Goal: Answer question/provide support: Share knowledge or assist other users

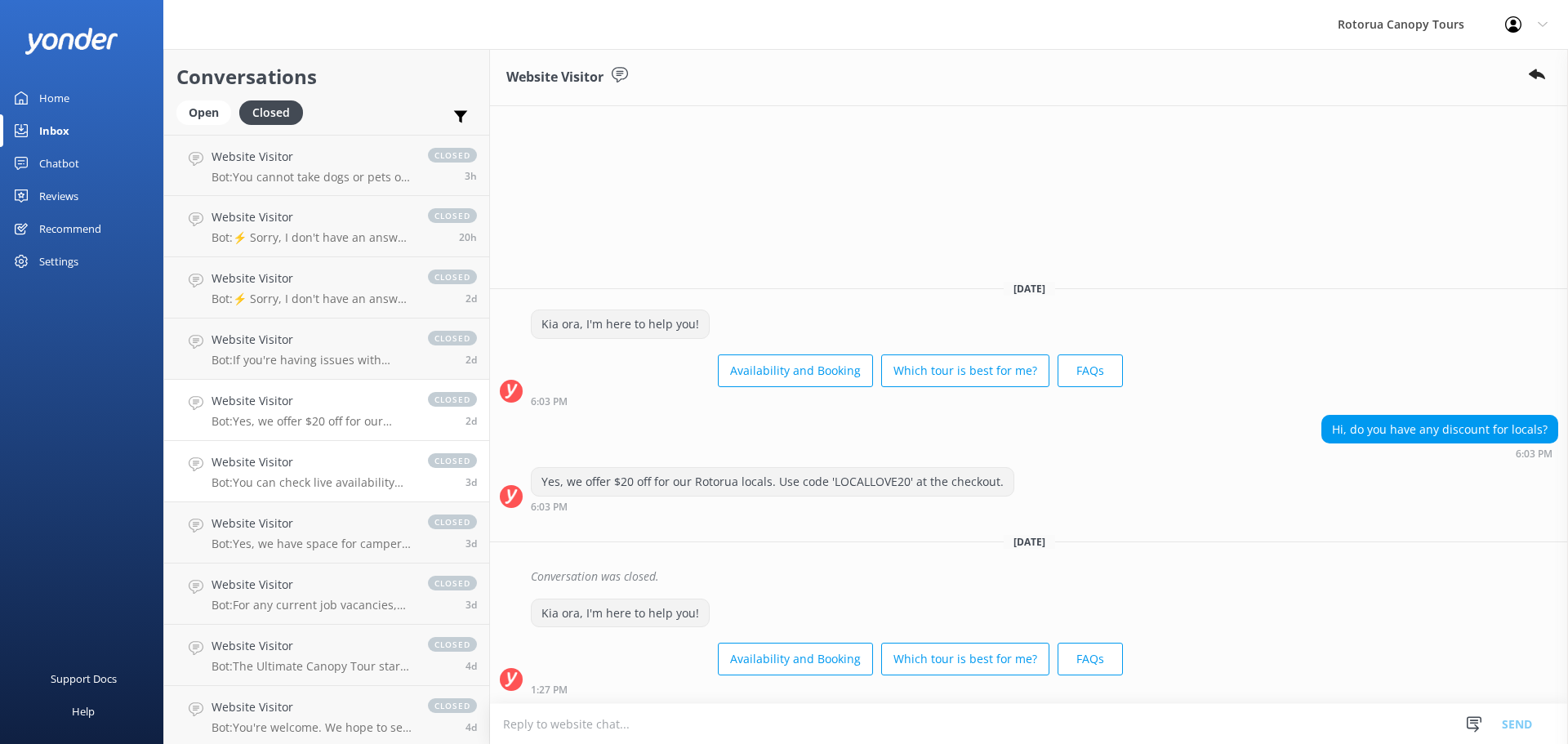
drag, startPoint x: 0, startPoint y: 0, endPoint x: 322, endPoint y: 450, distance: 553.3
click at [322, 450] on link "Website Visitor Bot: You can check live availability and make a booking for the…" at bounding box center [326, 472] width 325 height 61
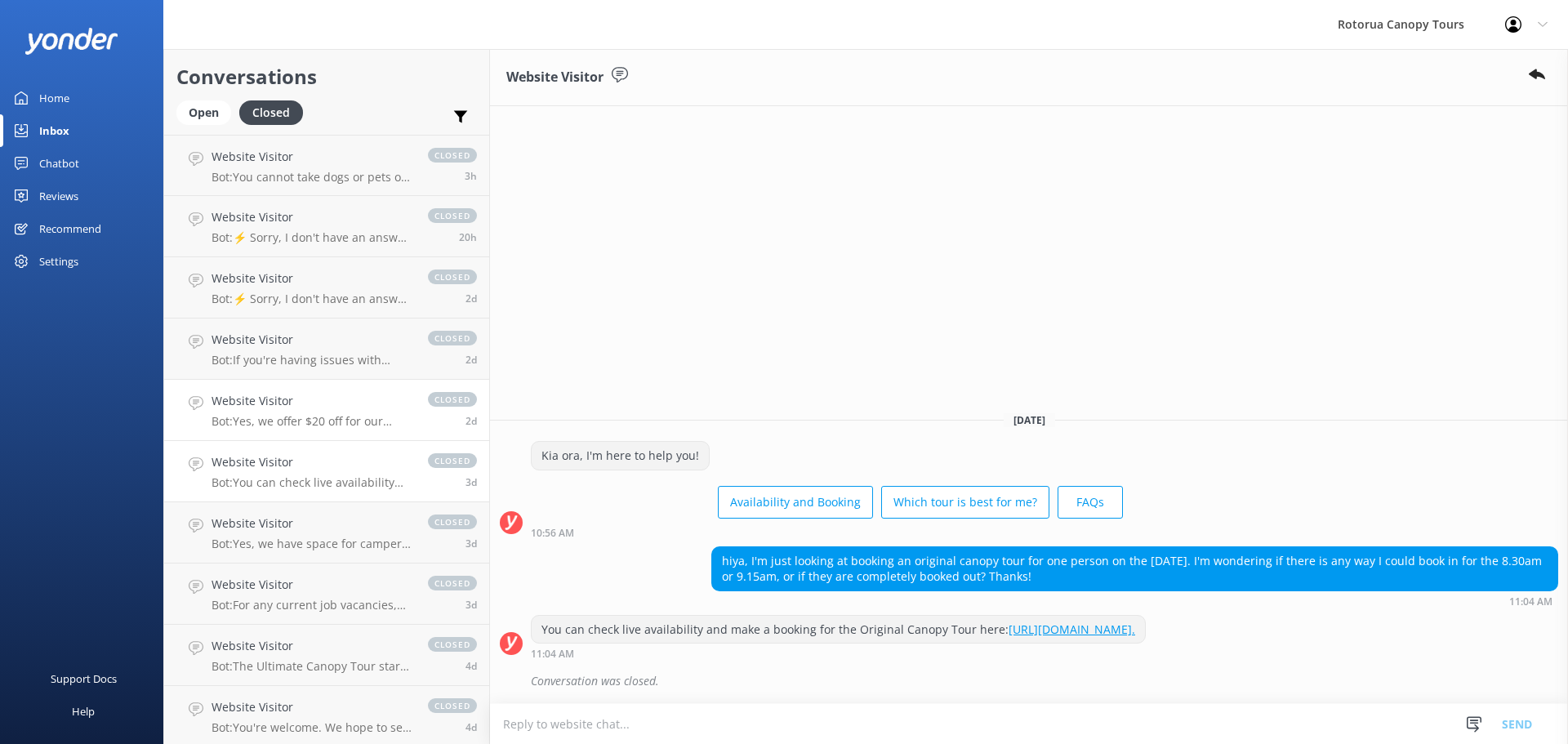
click at [318, 411] on div "Website Visitor Bot: Yes, we offer $20 off for our Rotorua locals. Use code 'LO…" at bounding box center [311, 410] width 200 height 36
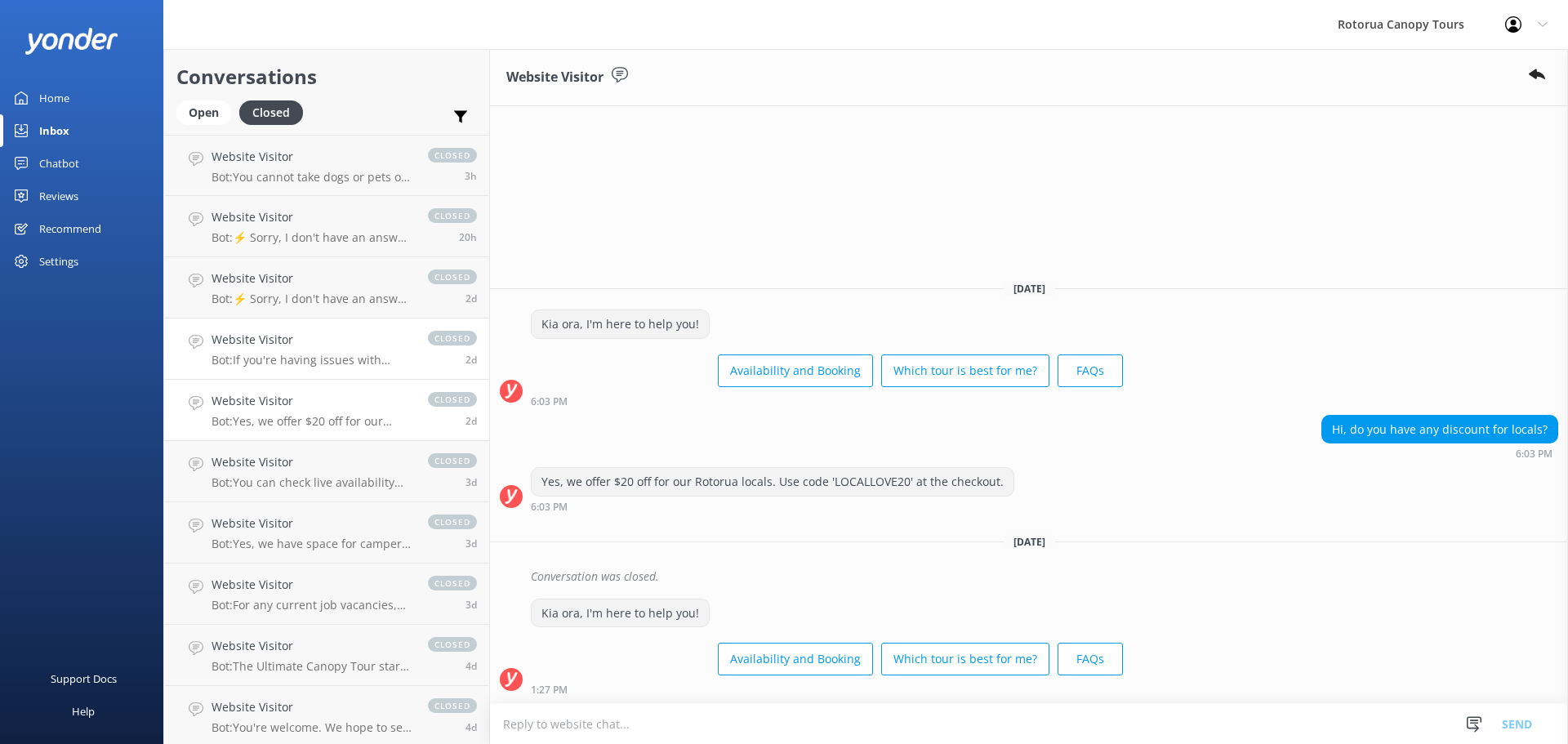
click at [314, 352] on div "Website Visitor Bot: If you're having issues with online booking, please call u…" at bounding box center [311, 349] width 200 height 36
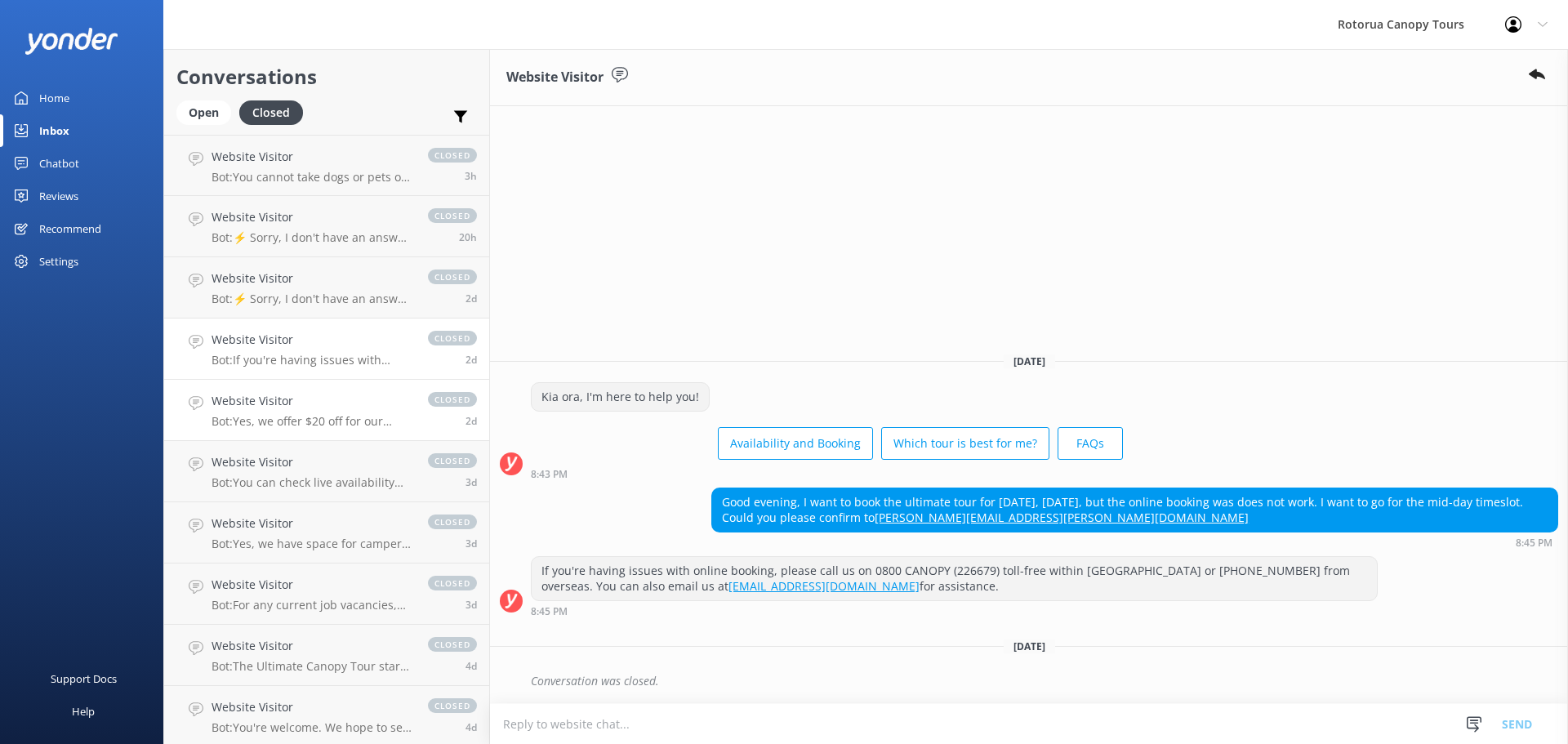
click at [282, 404] on h4 "Website Visitor" at bounding box center [311, 400] width 200 height 18
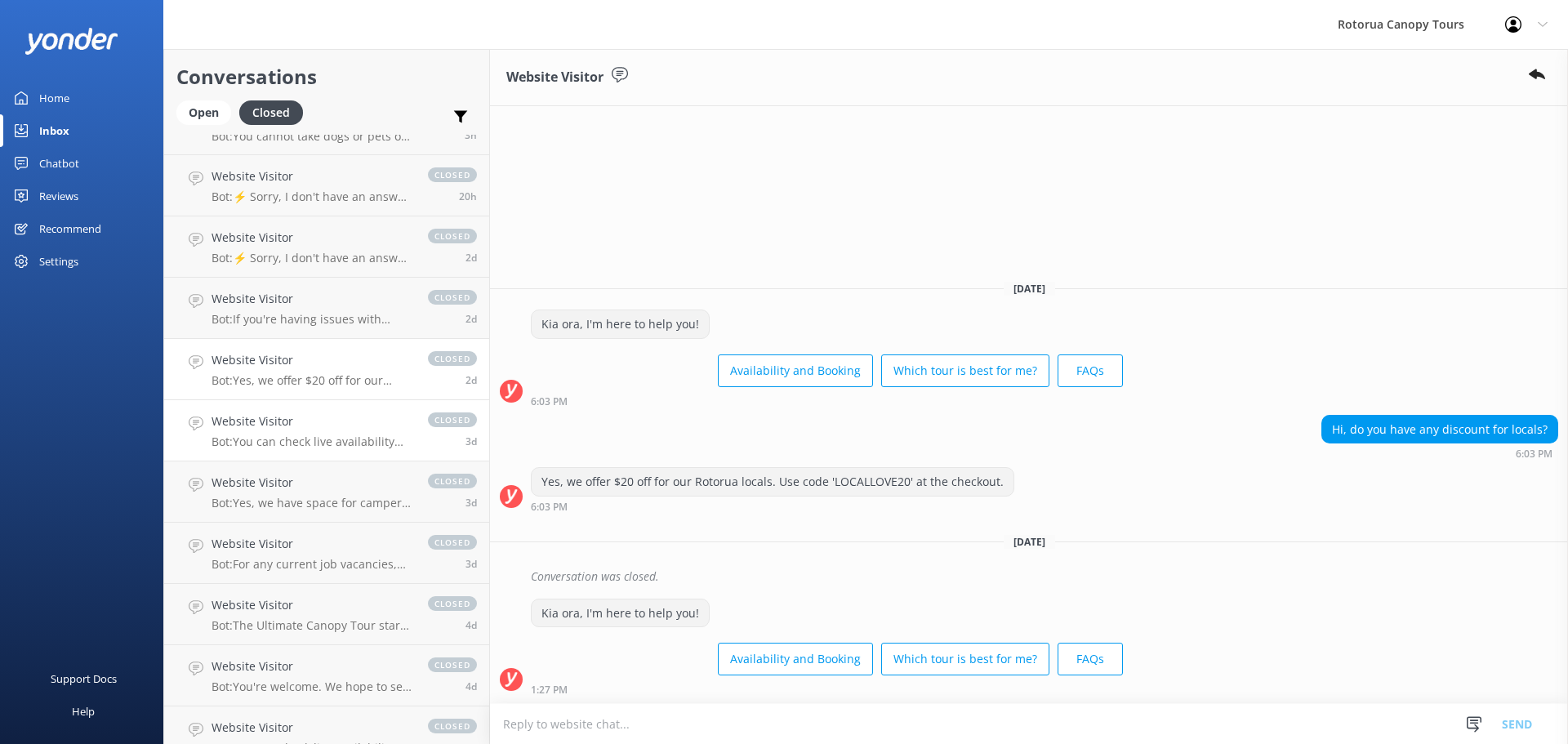
scroll to position [163, 0]
click at [305, 502] on p "Bot: The Ultimate Canopy Tour starts from NZ$229 for kids and NZ$259 for adults…" at bounding box center [311, 503] width 200 height 14
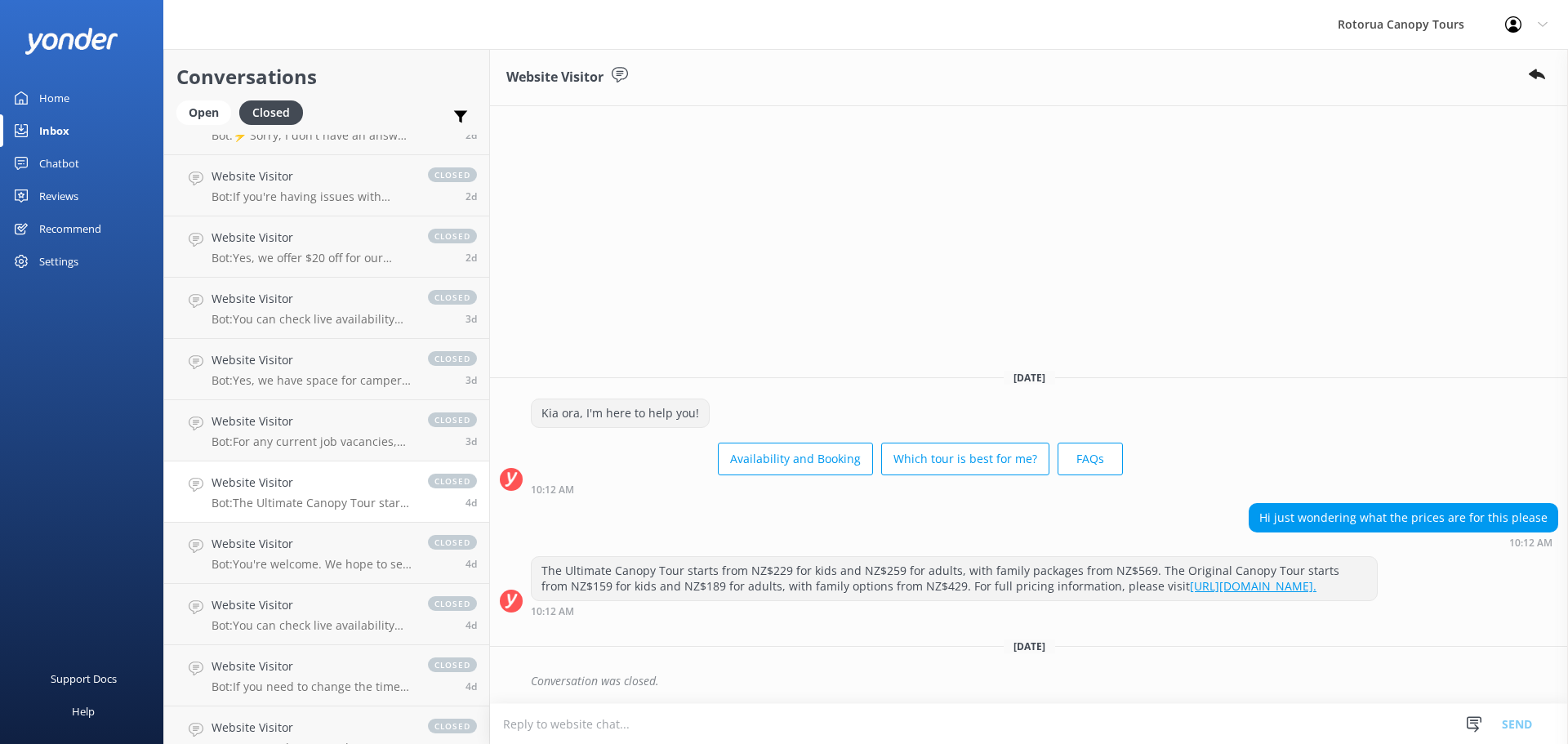
scroll to position [245, 0]
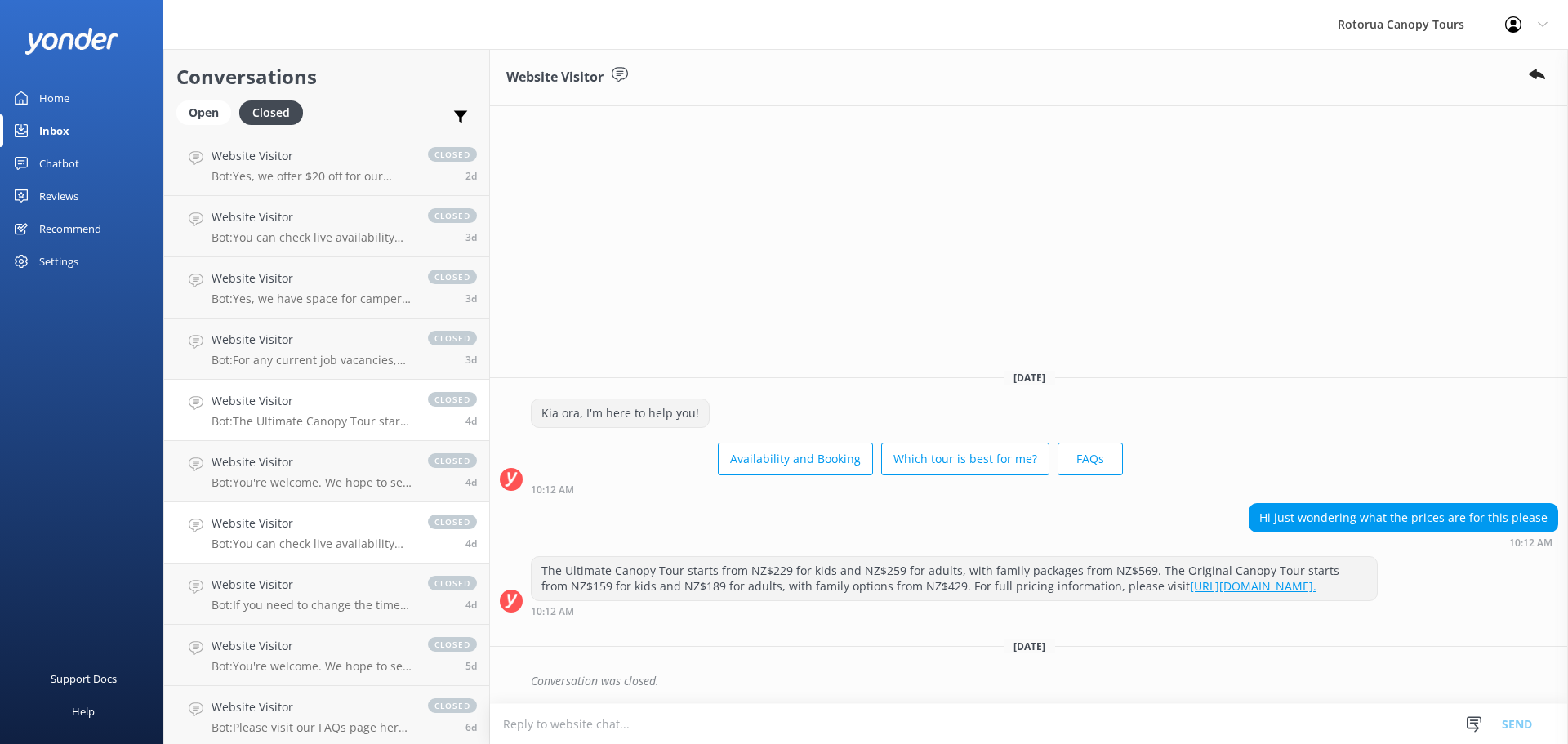
click at [300, 520] on h4 "Website Visitor" at bounding box center [311, 523] width 200 height 18
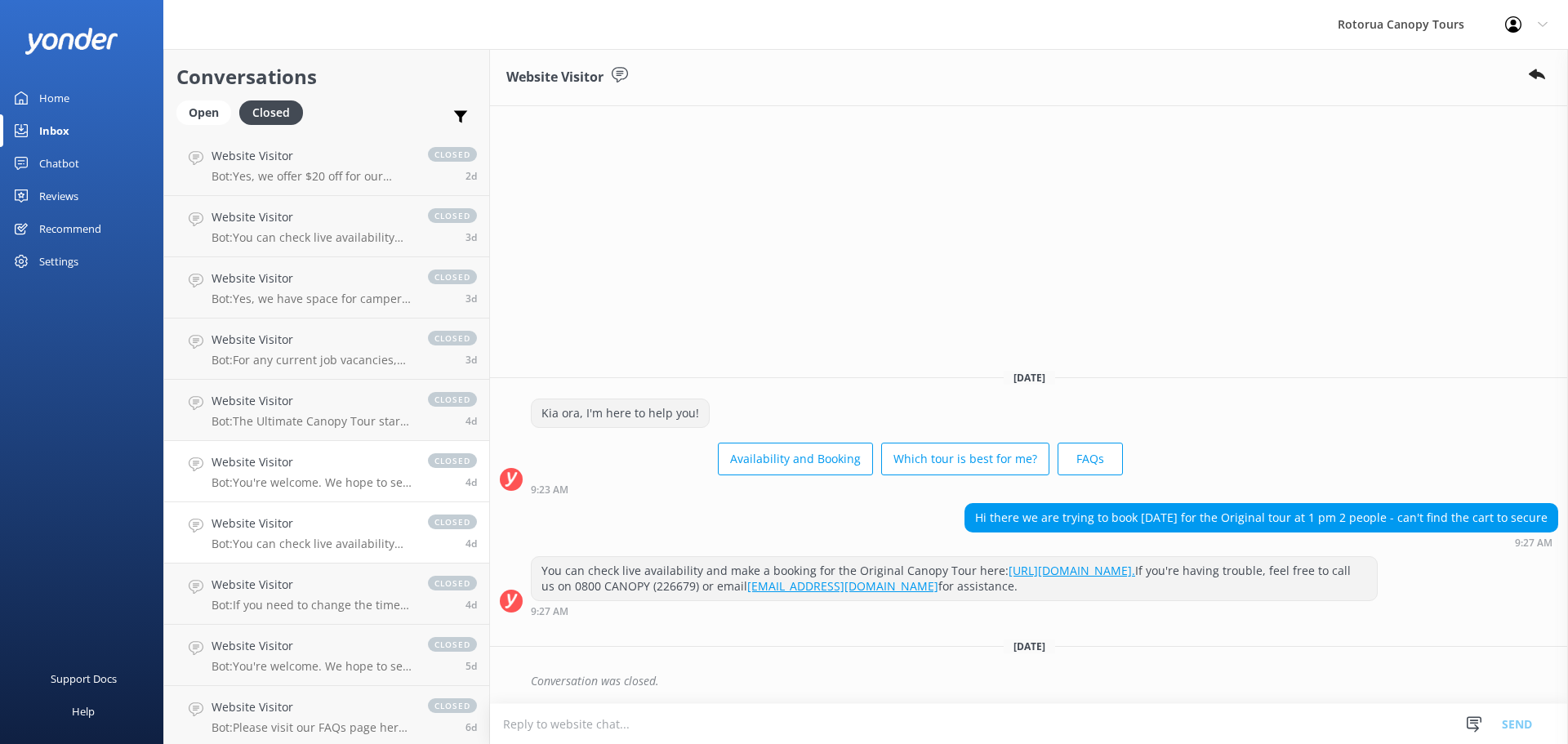
click at [309, 487] on p "Bot: You're welcome. We hope to see you soon!" at bounding box center [311, 482] width 200 height 14
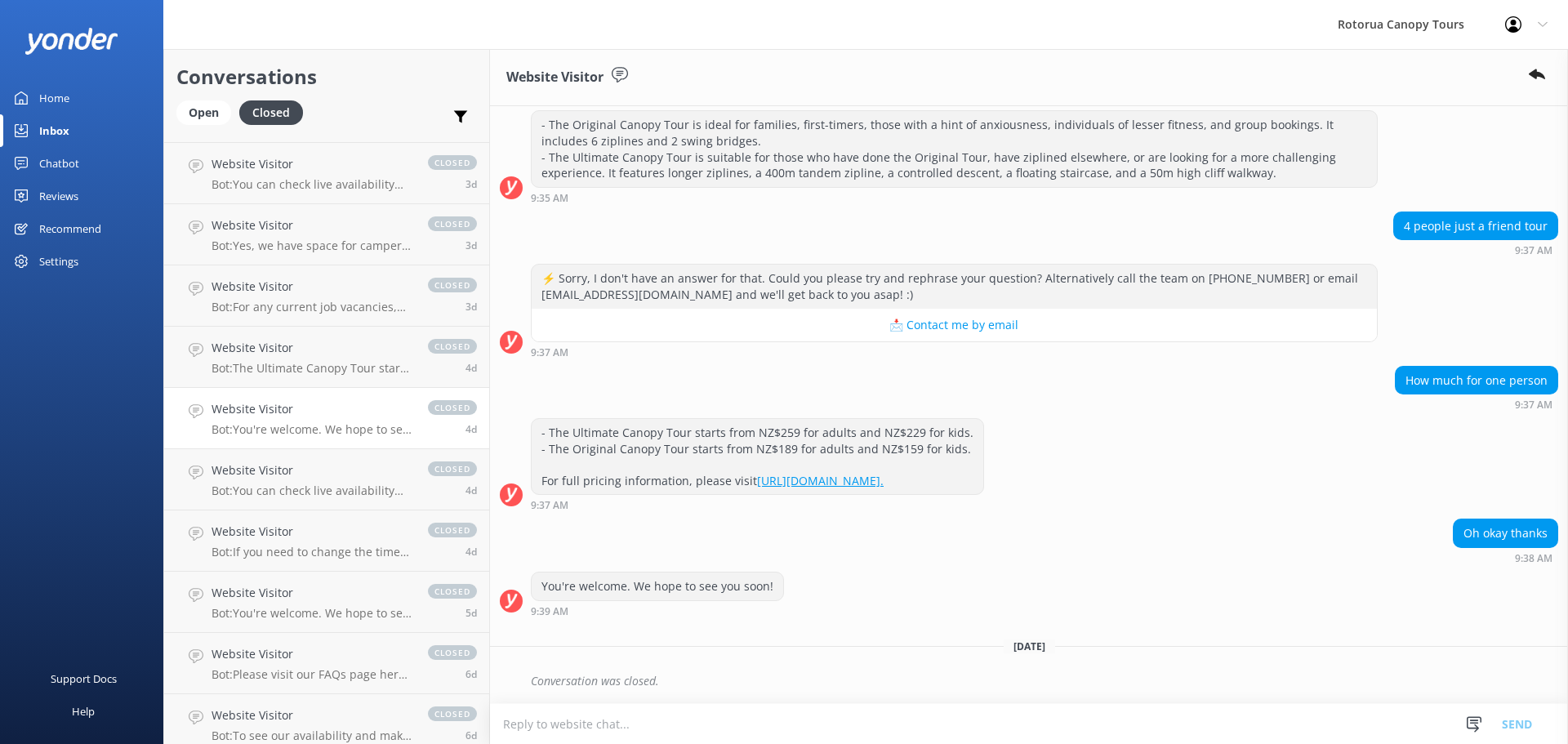
scroll to position [327, 0]
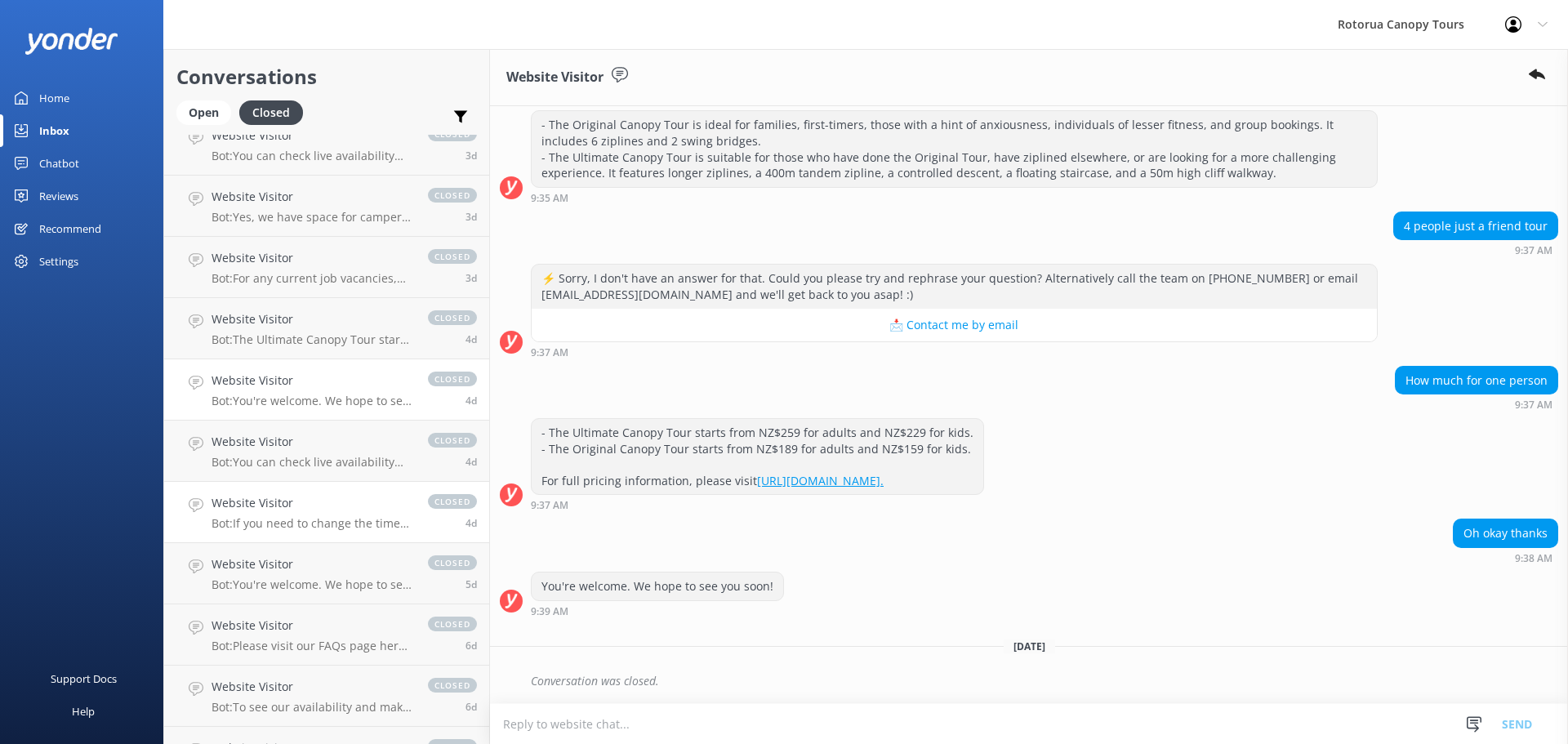
click at [304, 534] on link "Website Visitor Bot: If you need to change the time of your booking, please ema…" at bounding box center [326, 513] width 325 height 61
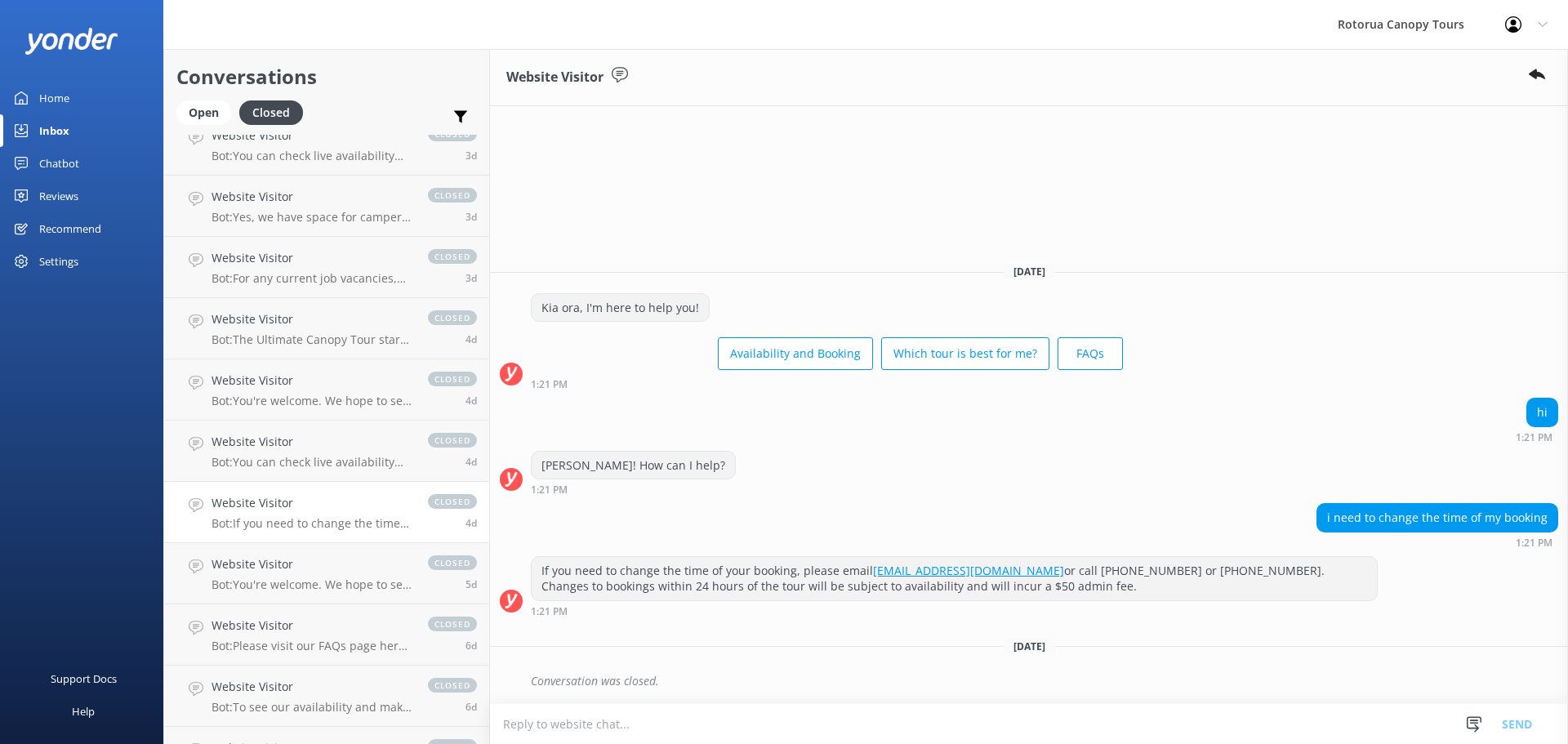
scroll to position [408, 0]
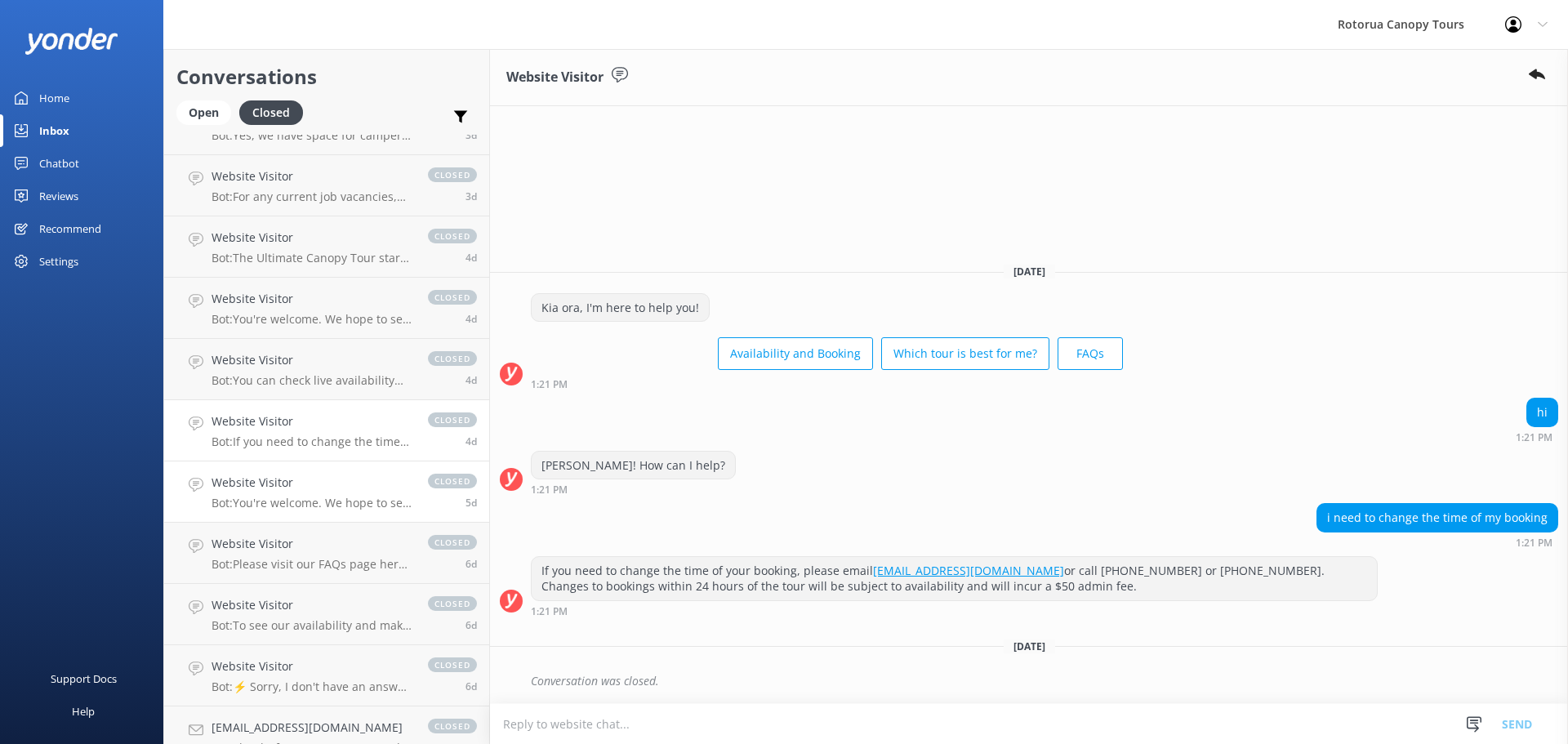
click at [305, 504] on p "Bot: You're welcome. We hope to see you soon!" at bounding box center [311, 503] width 200 height 14
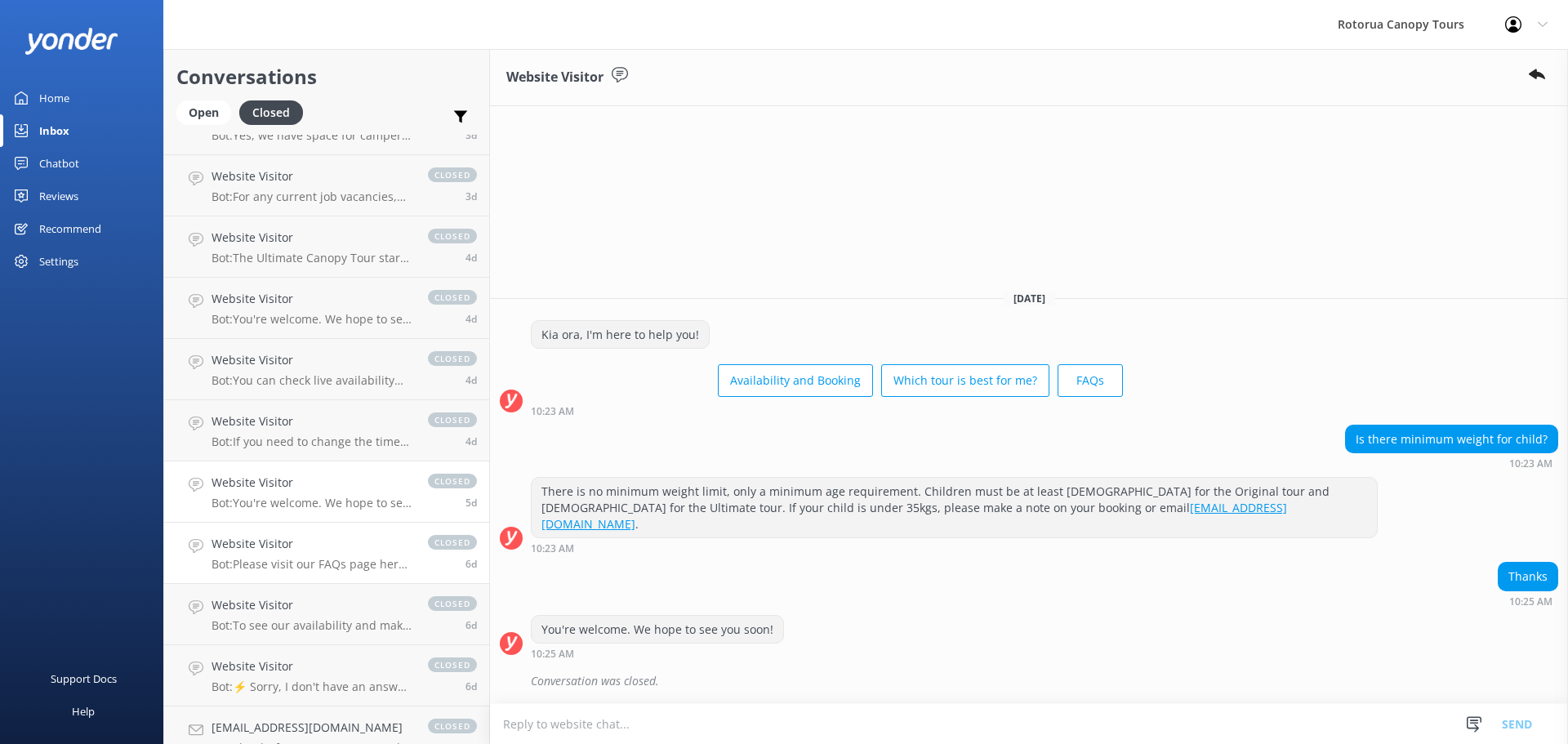
click at [317, 539] on h4 "Website Visitor" at bounding box center [311, 543] width 200 height 18
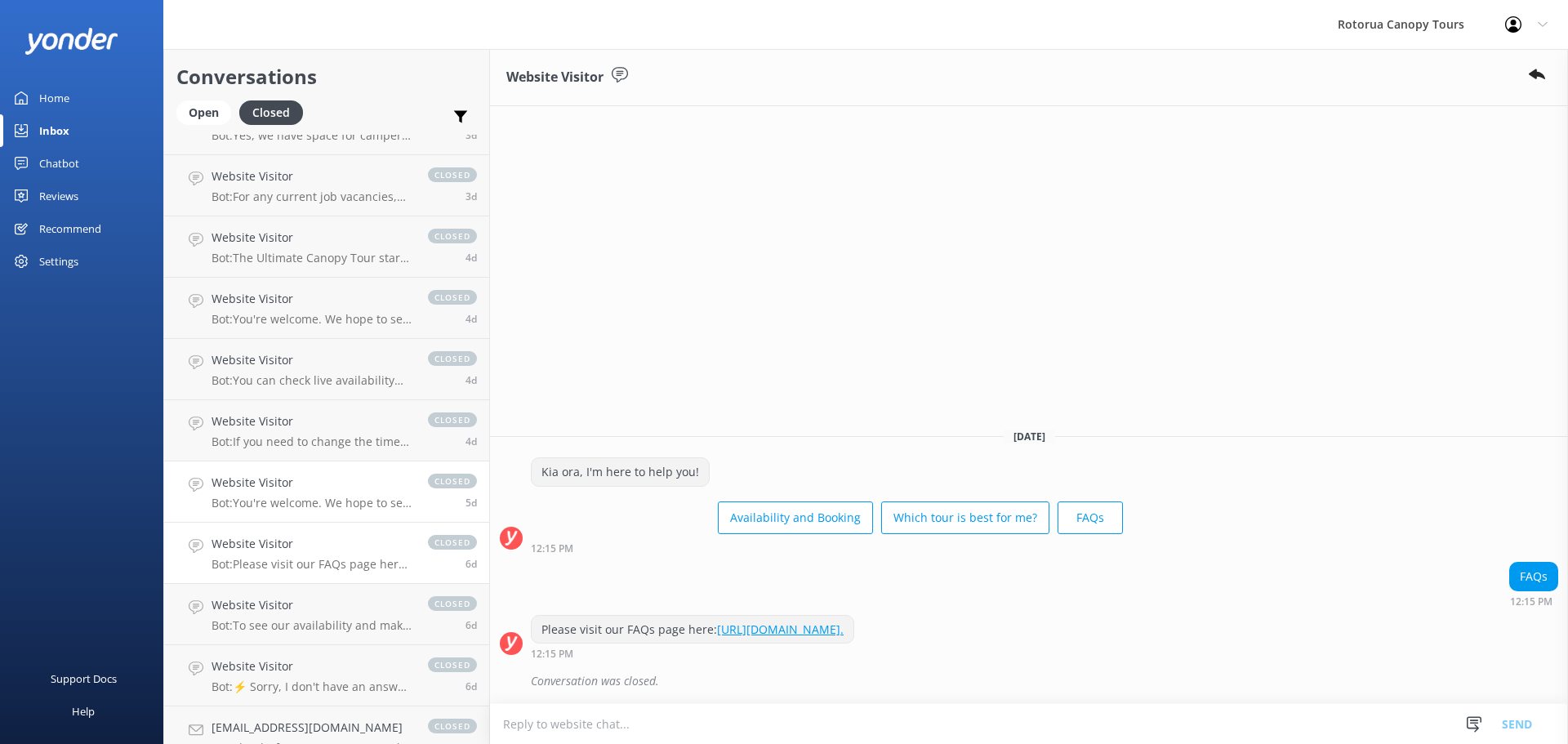
click at [327, 509] on p "Bot: You're welcome. We hope to see you soon!" at bounding box center [311, 503] width 200 height 14
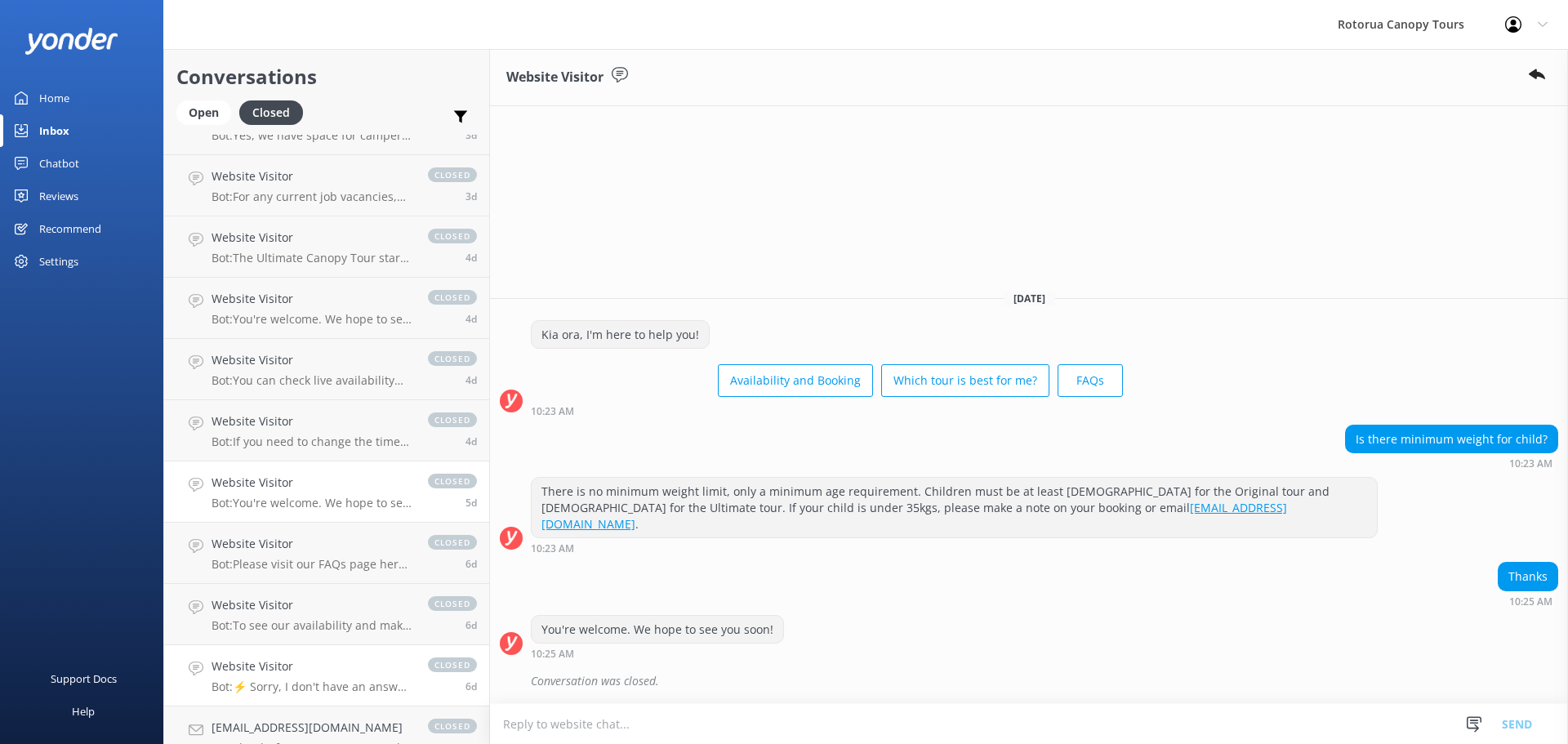
click at [274, 667] on h4 "Website Visitor" at bounding box center [311, 667] width 200 height 18
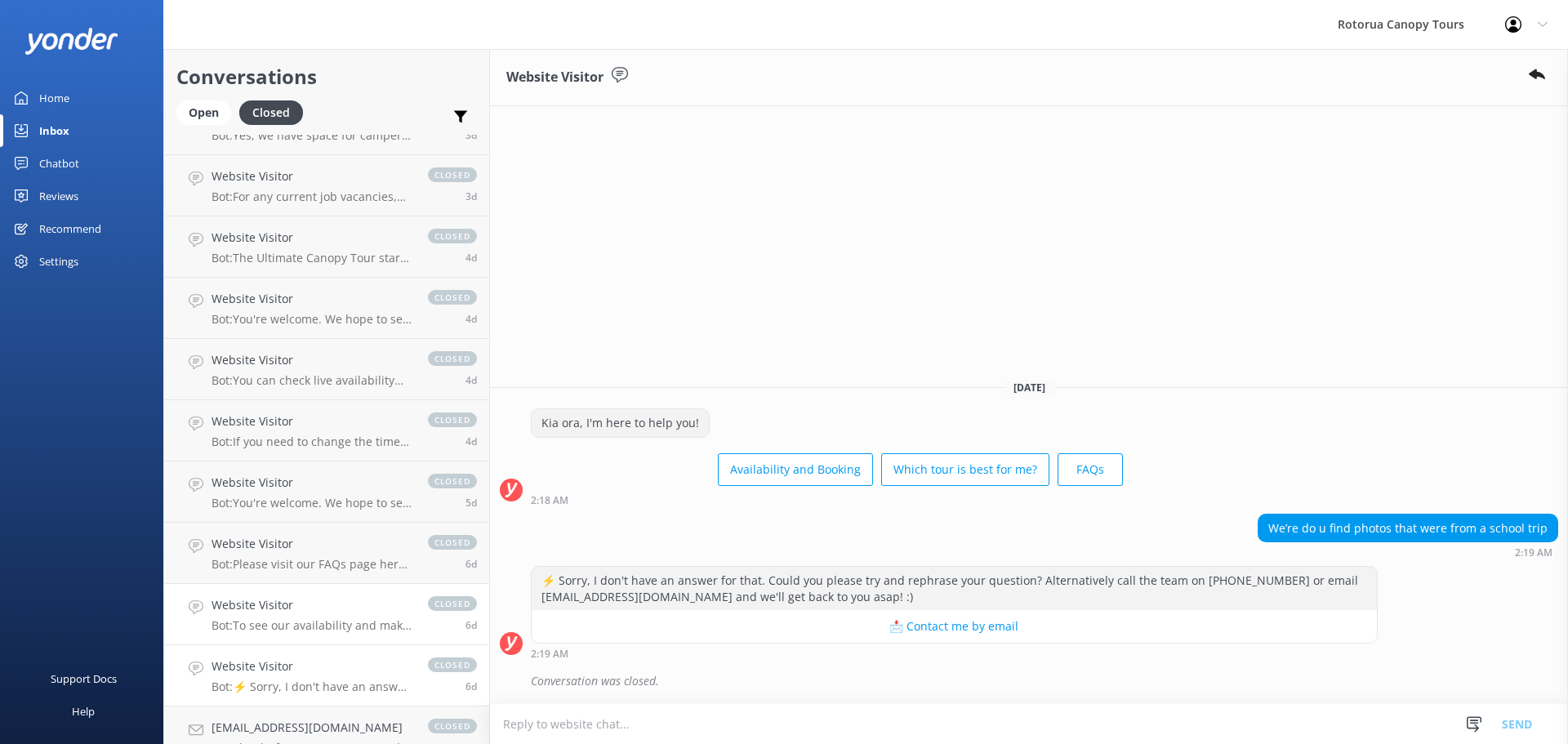
click at [275, 624] on p "Bot: To see our availability and make a booking, please visit: [URL][DOMAIN_NAM…" at bounding box center [311, 625] width 200 height 14
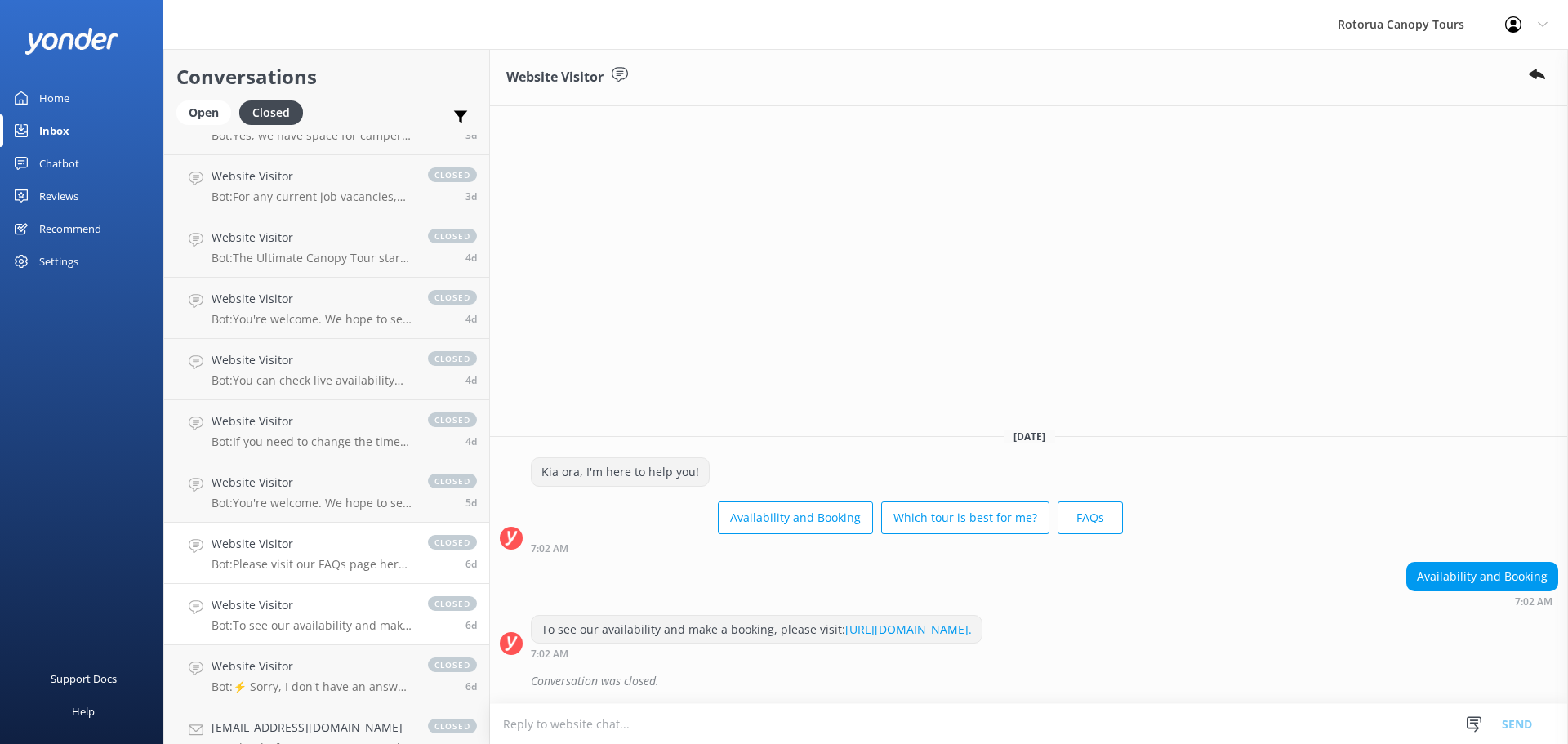
click at [261, 567] on p "Bot: Please visit our FAQs page here: [URL][DOMAIN_NAME]." at bounding box center [311, 564] width 200 height 14
click at [844, 633] on link "[URL][DOMAIN_NAME]." at bounding box center [780, 629] width 127 height 15
